Goal: Transaction & Acquisition: Purchase product/service

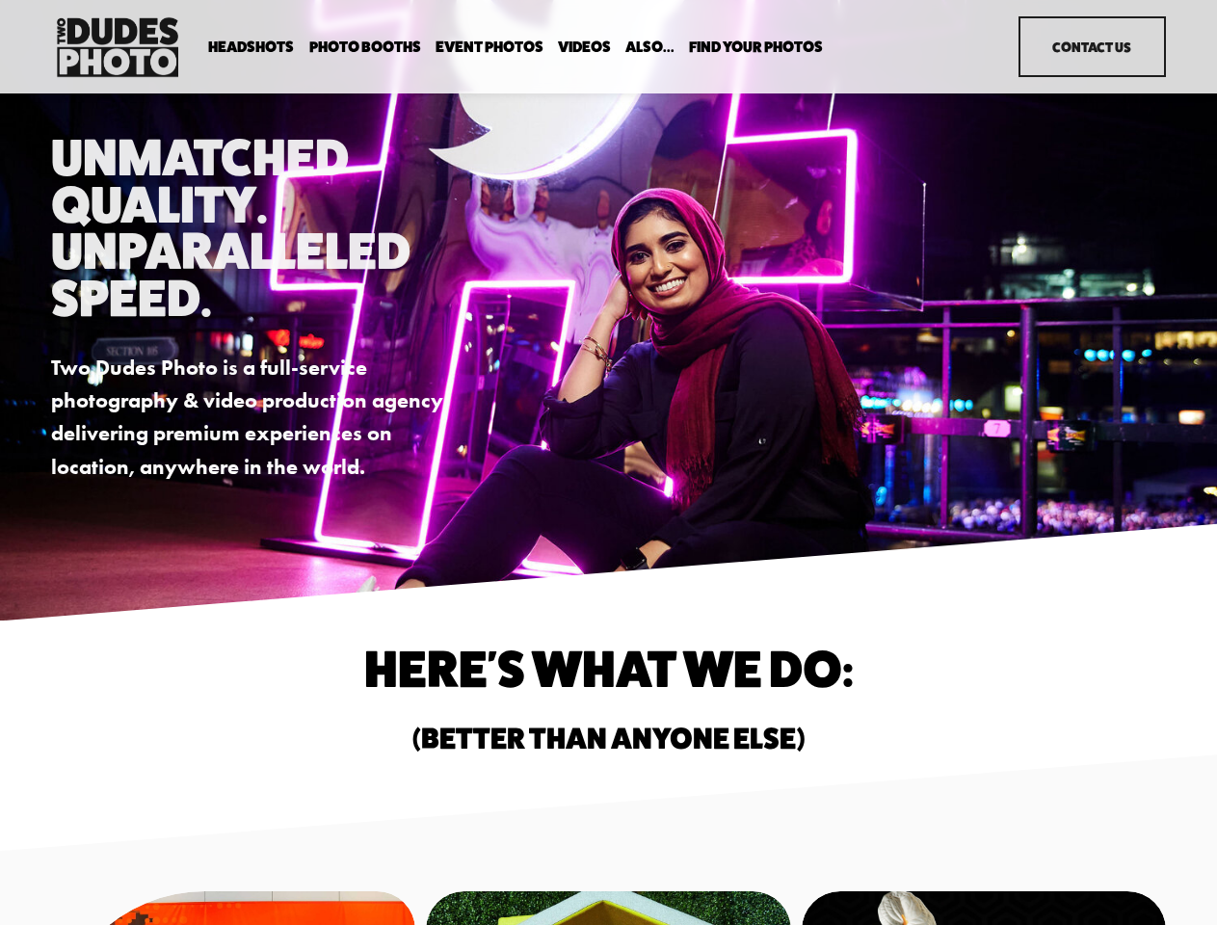
click at [608, 463] on div "Unmatched Quality. Unparalleled Speed. Two Dudes Photo is a full-service photog…" at bounding box center [608, 308] width 1217 height 349
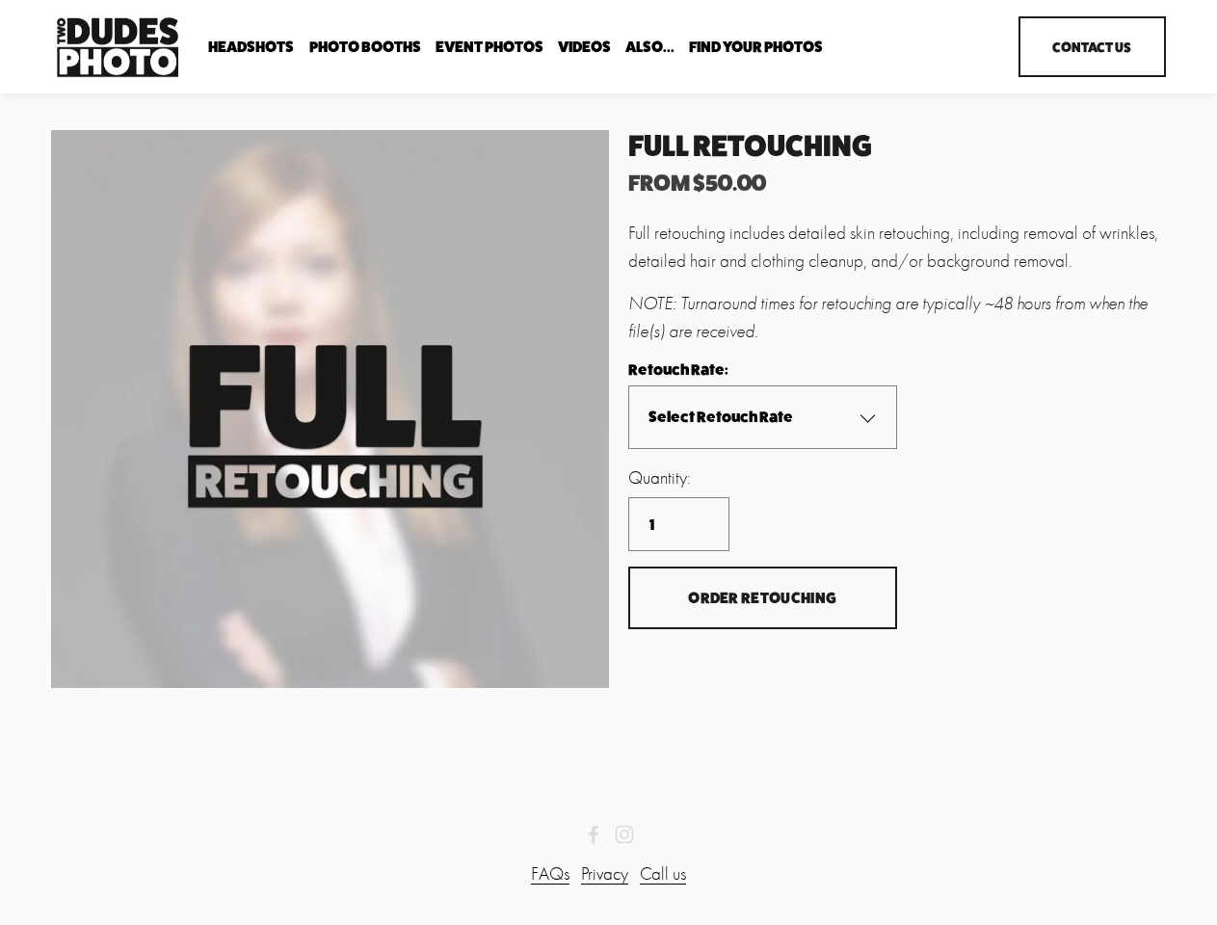
click at [762, 598] on span "Order Retouching" at bounding box center [762, 598] width 148 height 18
